Goal: Information Seeking & Learning: Learn about a topic

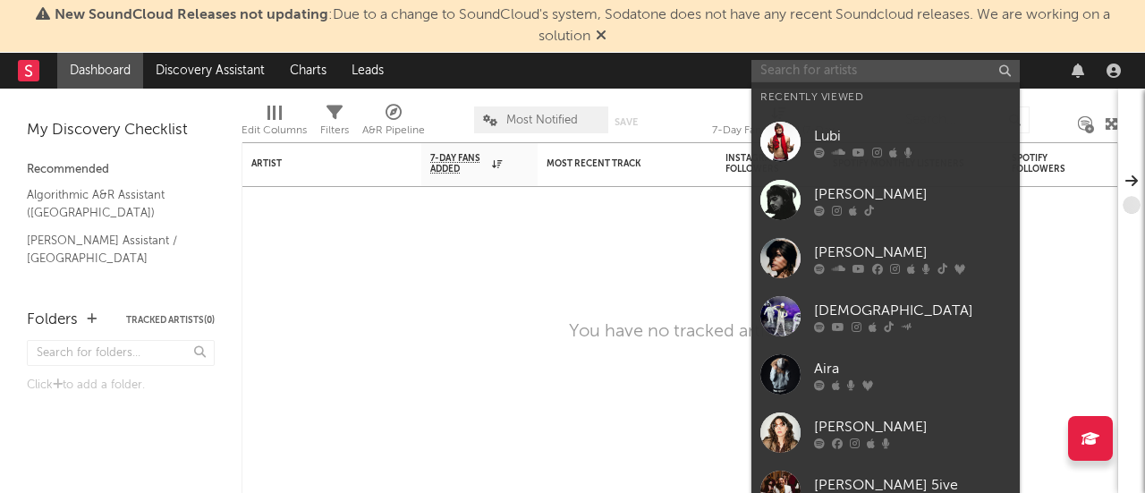
click at [896, 78] on input "text" at bounding box center [885, 71] width 268 height 22
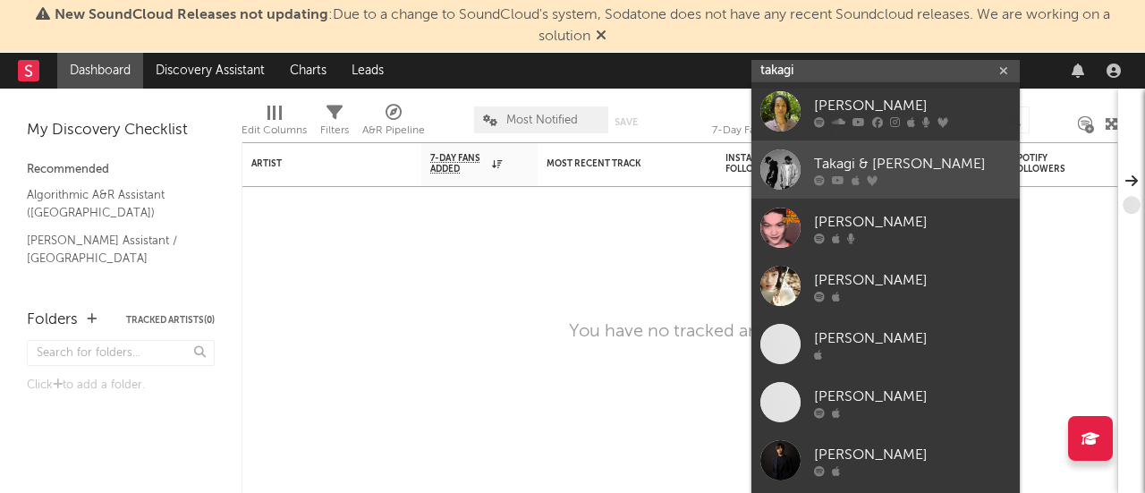
type input "takagi"
click at [900, 157] on div "Takagi & [PERSON_NAME]" at bounding box center [912, 164] width 197 height 21
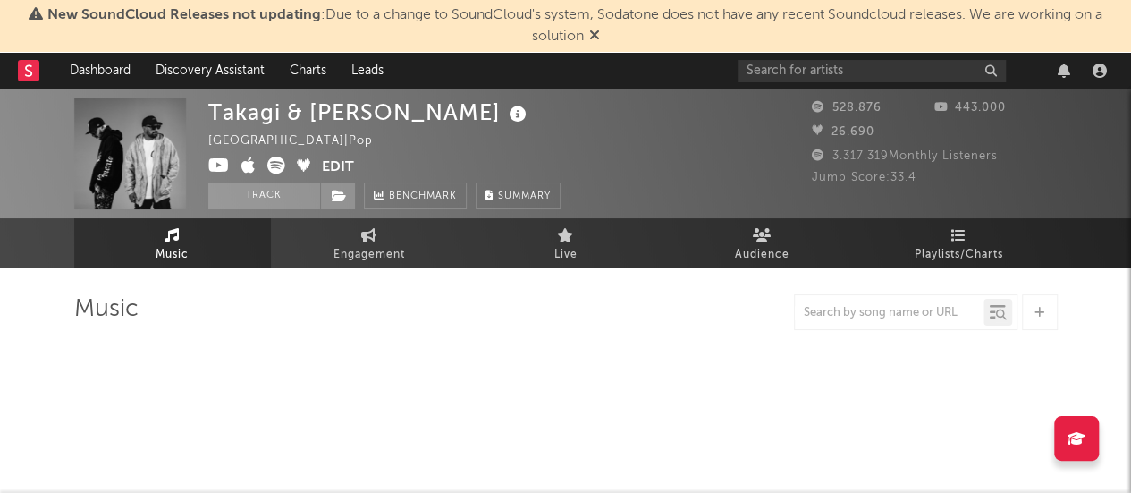
select select "6m"
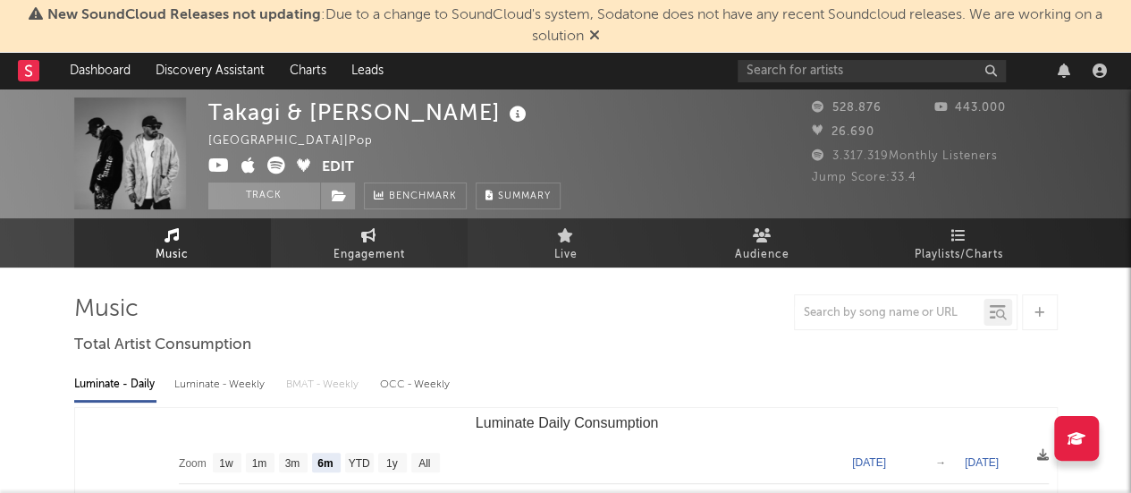
click at [396, 258] on span "Engagement" at bounding box center [370, 254] width 72 height 21
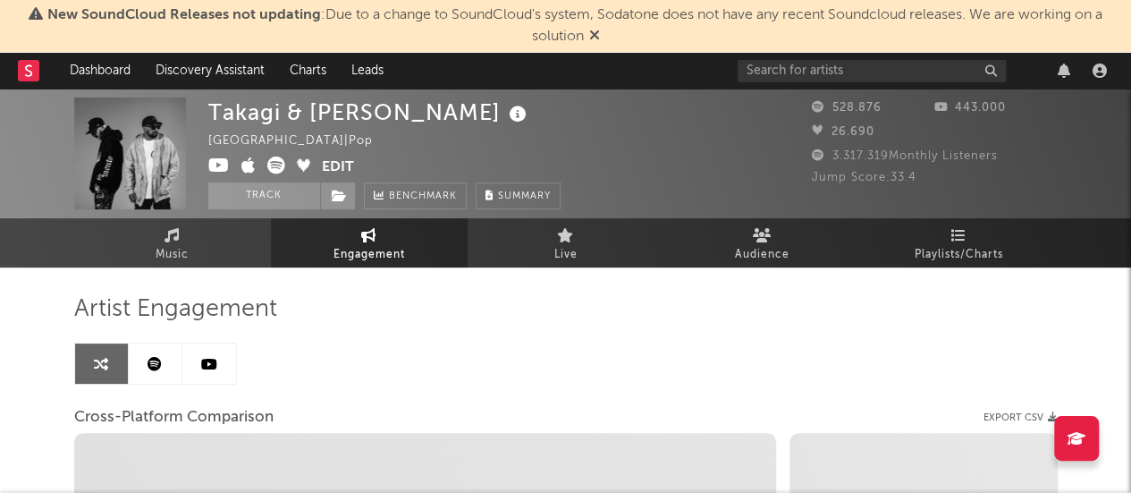
select select "1w"
select select "1m"
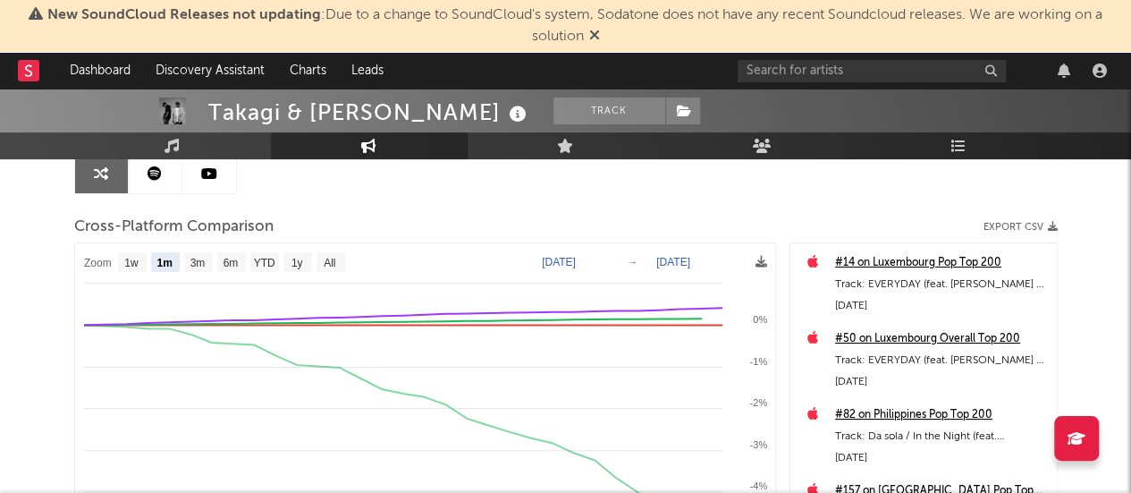
scroll to position [190, 0]
click at [191, 133] on link "Music" at bounding box center [172, 145] width 197 height 27
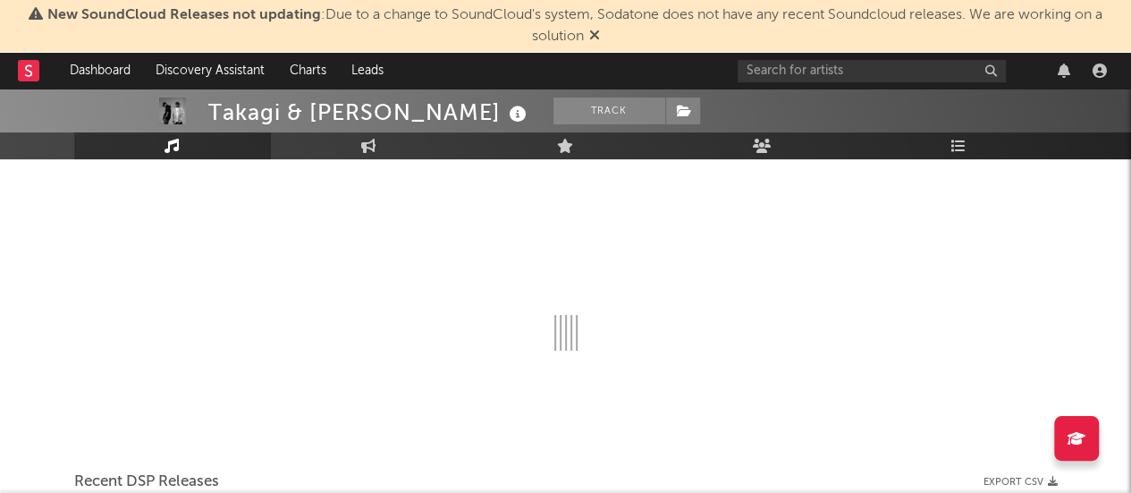
select select "6m"
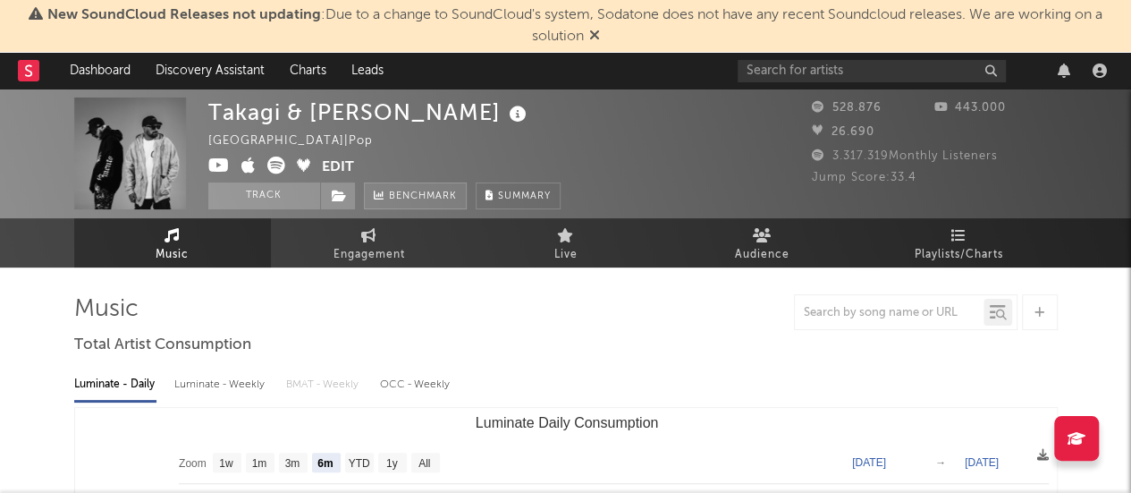
click at [426, 201] on span "Benchmark" at bounding box center [423, 196] width 68 height 21
click at [937, 224] on link "Playlists/Charts" at bounding box center [959, 242] width 197 height 49
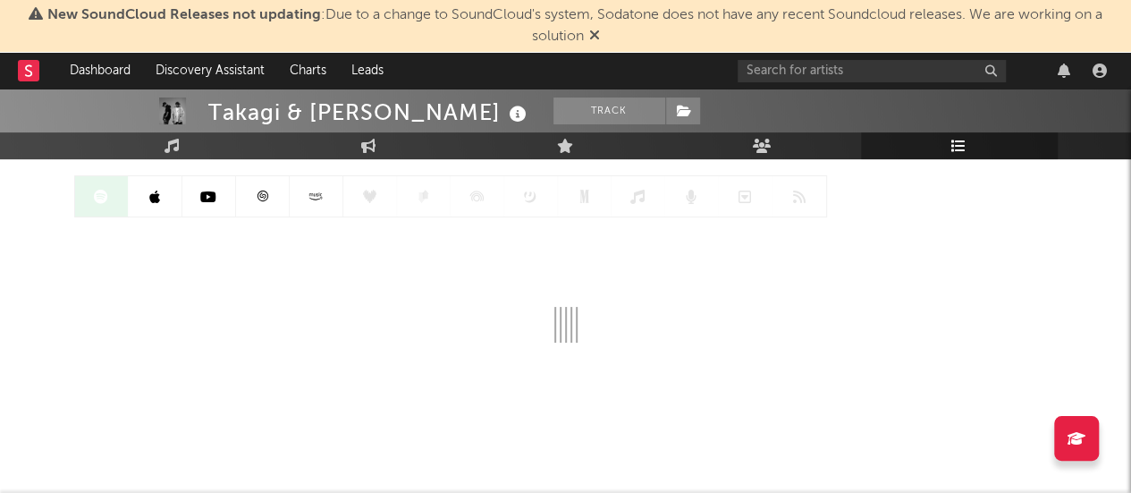
scroll to position [168, 0]
click at [320, 204] on link at bounding box center [317, 195] width 54 height 40
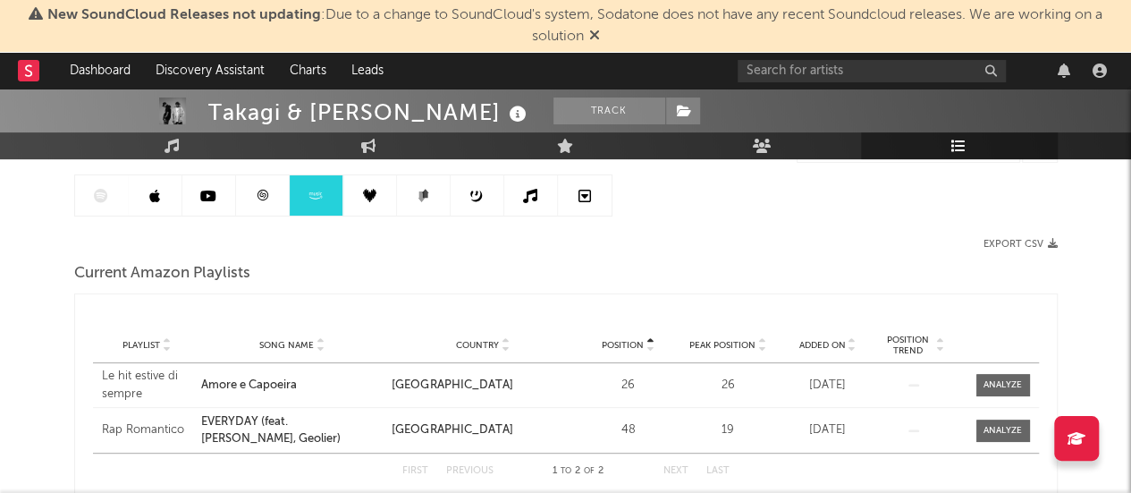
click at [320, 204] on link at bounding box center [317, 195] width 54 height 40
click at [320, 201] on icon at bounding box center [316, 195] width 21 height 13
click at [320, 204] on link at bounding box center [317, 195] width 54 height 40
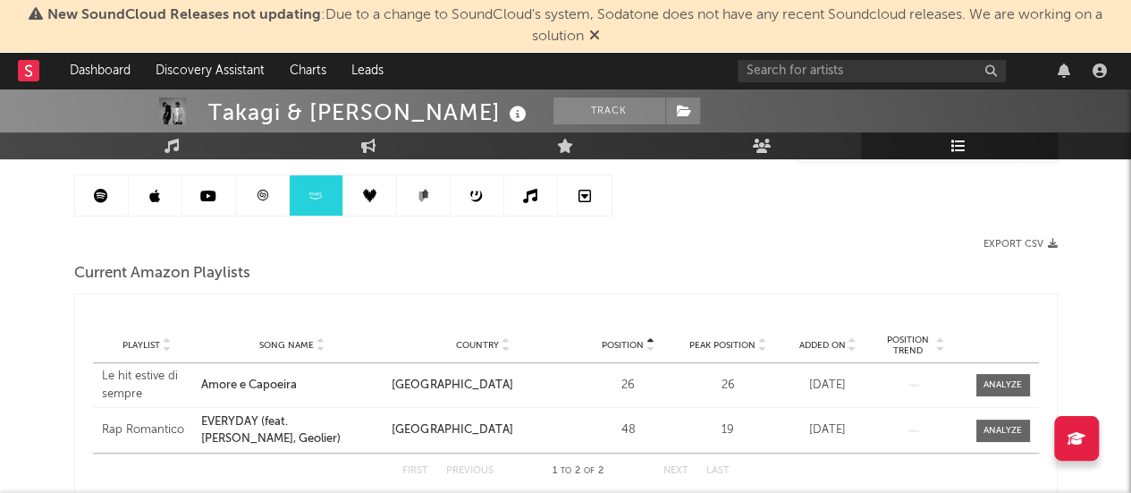
click at [320, 204] on link at bounding box center [317, 195] width 54 height 40
click at [320, 205] on link at bounding box center [317, 195] width 54 height 40
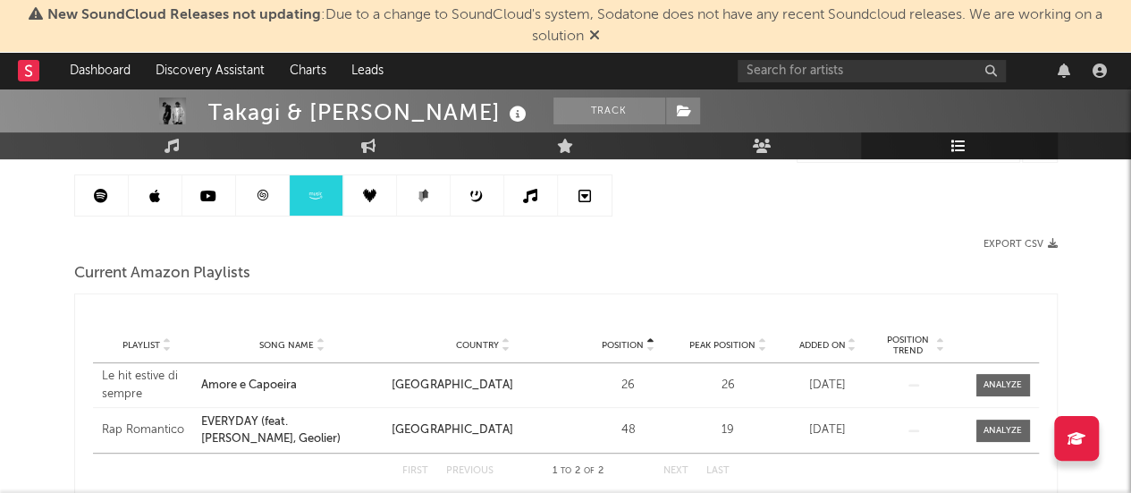
click at [320, 205] on link at bounding box center [317, 195] width 54 height 40
click at [326, 196] on link at bounding box center [317, 195] width 54 height 40
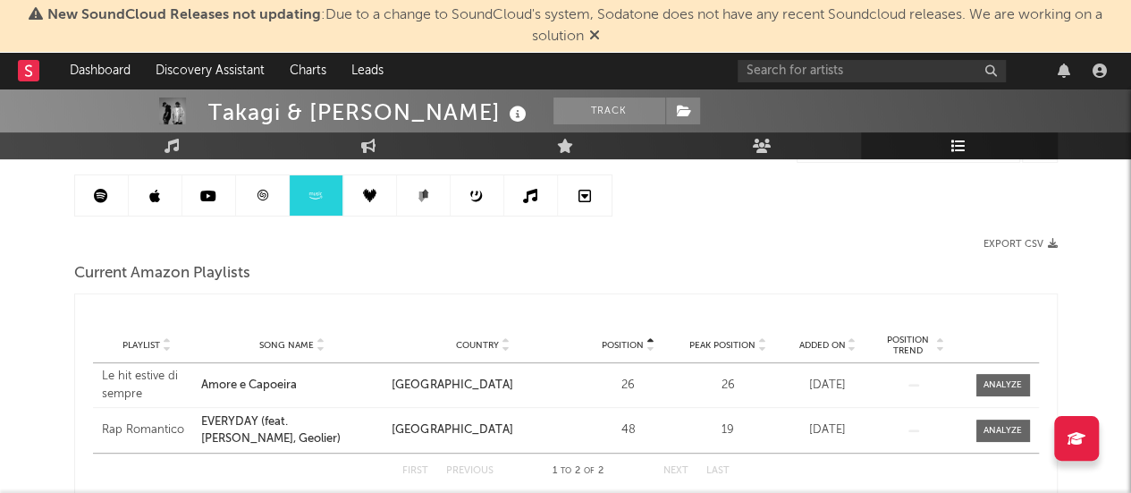
click at [326, 196] on link at bounding box center [317, 195] width 54 height 40
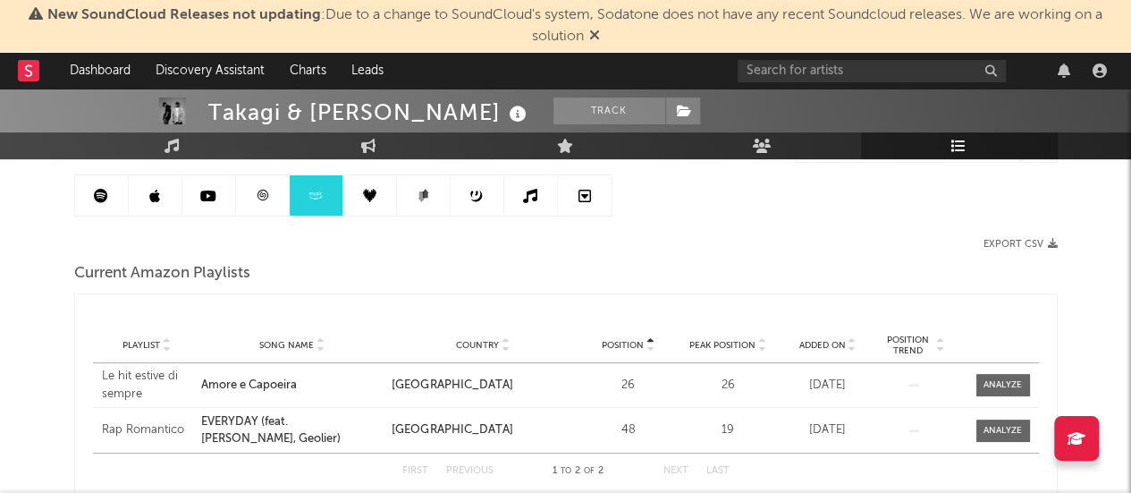
click at [326, 196] on link at bounding box center [317, 195] width 54 height 40
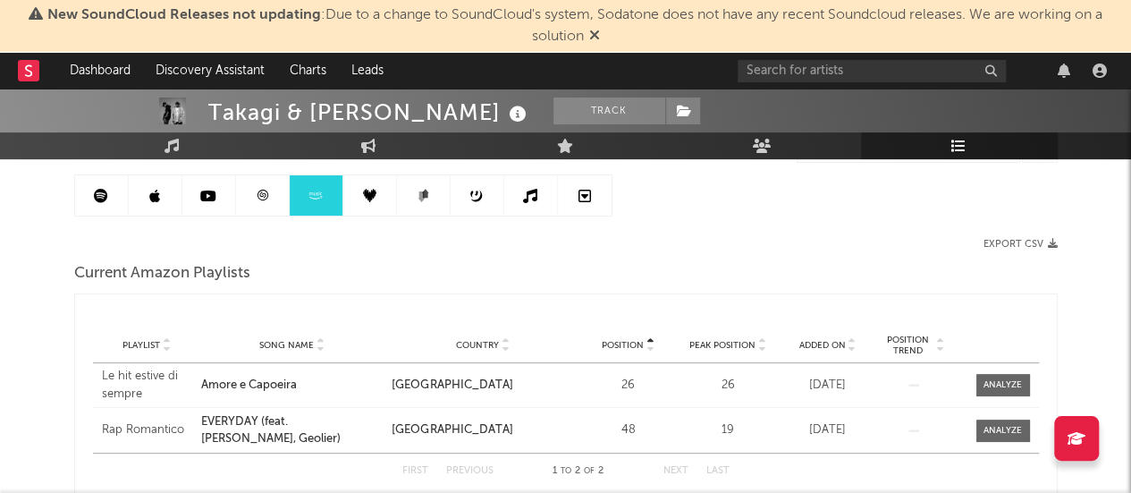
click at [326, 196] on link at bounding box center [317, 195] width 54 height 40
